Goal: Check status: Check status

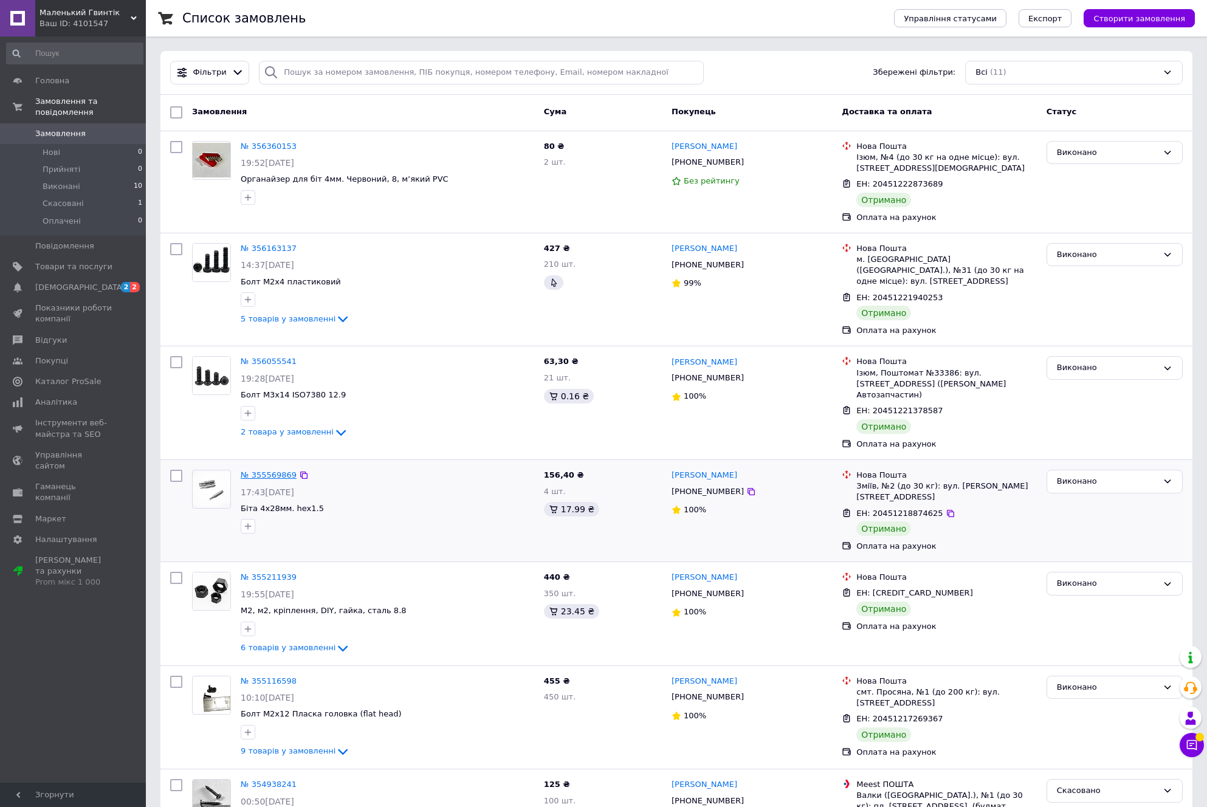
click at [266, 470] on link "№ 355569869" at bounding box center [269, 474] width 56 height 9
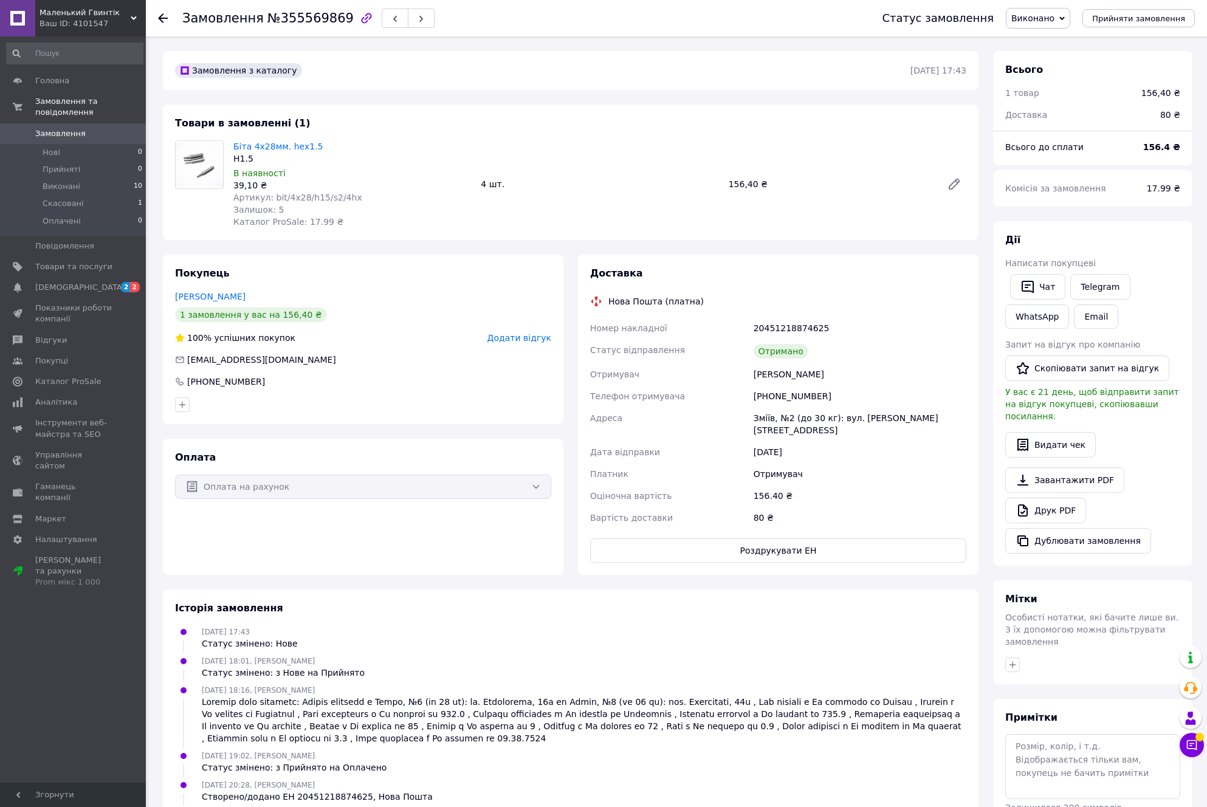
drag, startPoint x: 839, startPoint y: 376, endPoint x: 752, endPoint y: 374, distance: 86.9
click at [752, 374] on div "[PERSON_NAME]" at bounding box center [860, 374] width 218 height 22
copy div "[PERSON_NAME]"
click at [326, 21] on span "№355569869" at bounding box center [310, 18] width 86 height 15
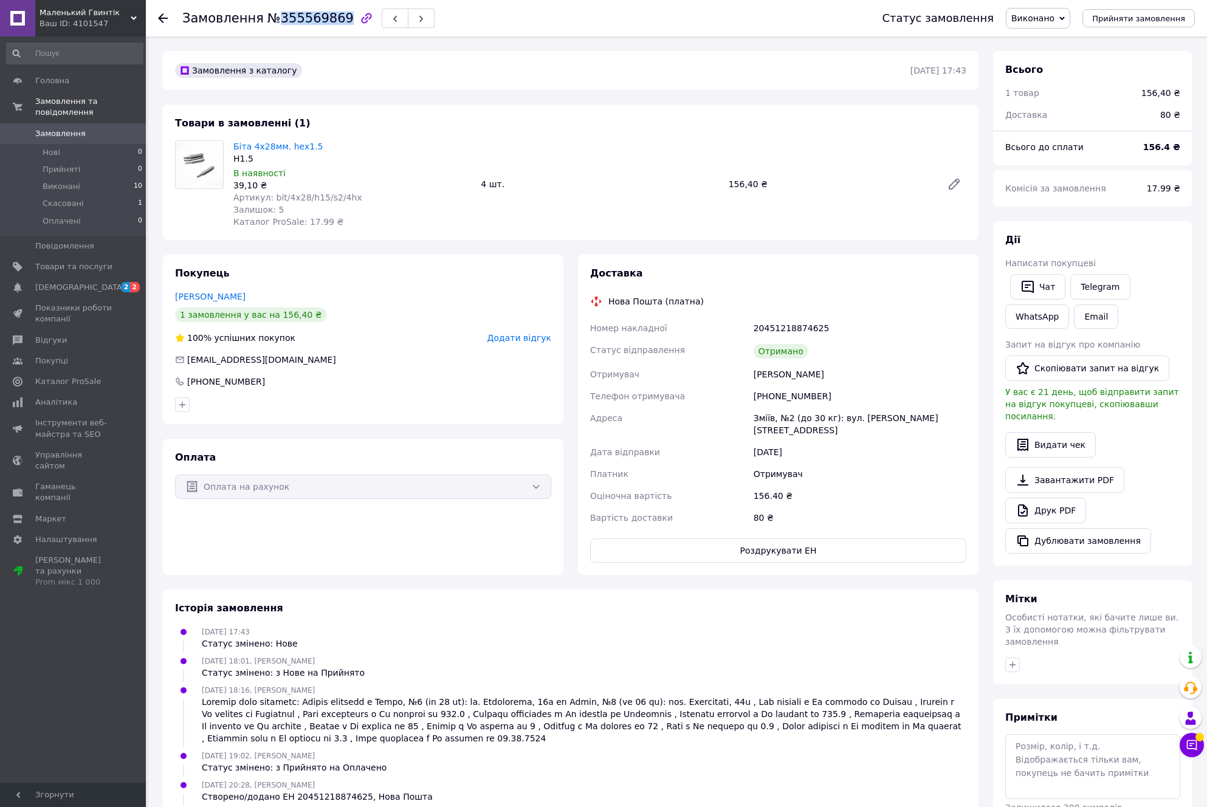
copy span "355569869"
